Goal: Transaction & Acquisition: Purchase product/service

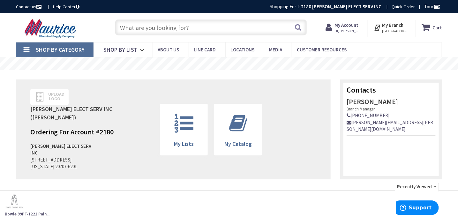
click at [237, 28] on input "text" at bounding box center [211, 27] width 192 height 16
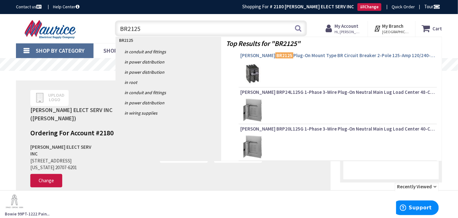
type input "BR2125"
type input "[GEOGRAPHIC_DATA], [STREET_ADDRESS]"
click at [279, 56] on span "Eaton BR2125 Plug-On Mount Type BR Circuit Breaker 2-Pole 125-Amp 120/240-Volt …" at bounding box center [337, 55] width 195 height 6
